Goal: Find specific page/section: Find specific page/section

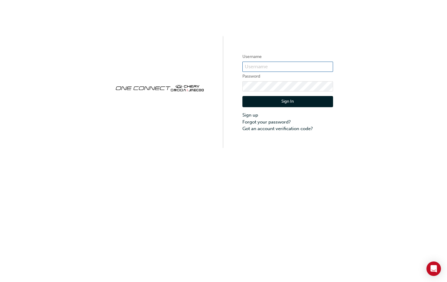
type input "CHAU0259"
click at [291, 102] on button "Sign In" at bounding box center [287, 101] width 91 height 11
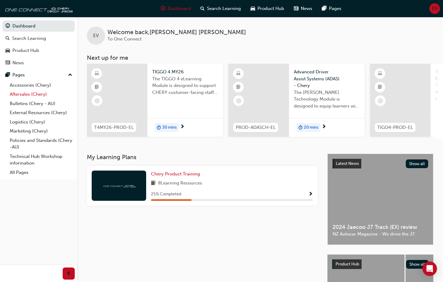
click at [41, 95] on link "Aftersales (Chery)" at bounding box center [40, 94] width 67 height 9
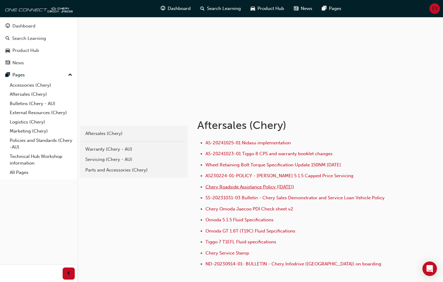
scroll to position [76, 0]
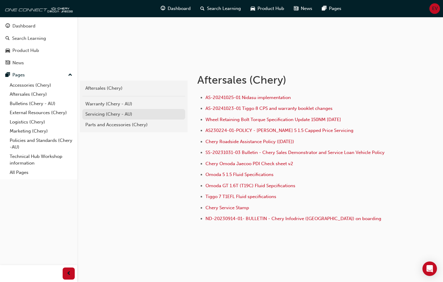
click at [104, 111] on div "Servicing (Chery - AU)" at bounding box center [133, 114] width 97 height 7
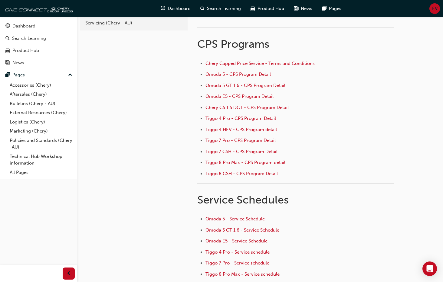
scroll to position [27, 0]
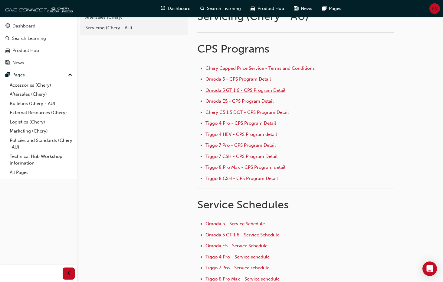
click at [238, 89] on span "Omoda 5 GT 1.6 - CPS Program Detail" at bounding box center [245, 90] width 80 height 5
